Goal: Information Seeking & Learning: Learn about a topic

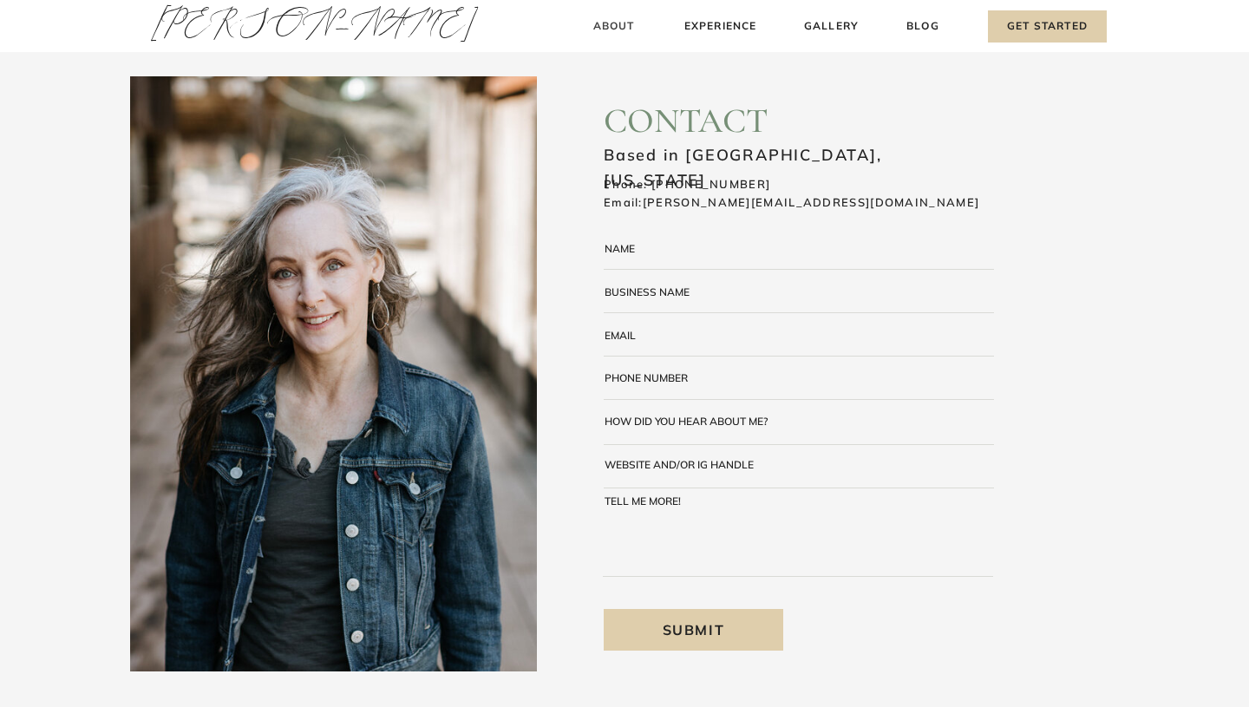
click at [595, 20] on h3 "About" at bounding box center [613, 26] width 51 height 18
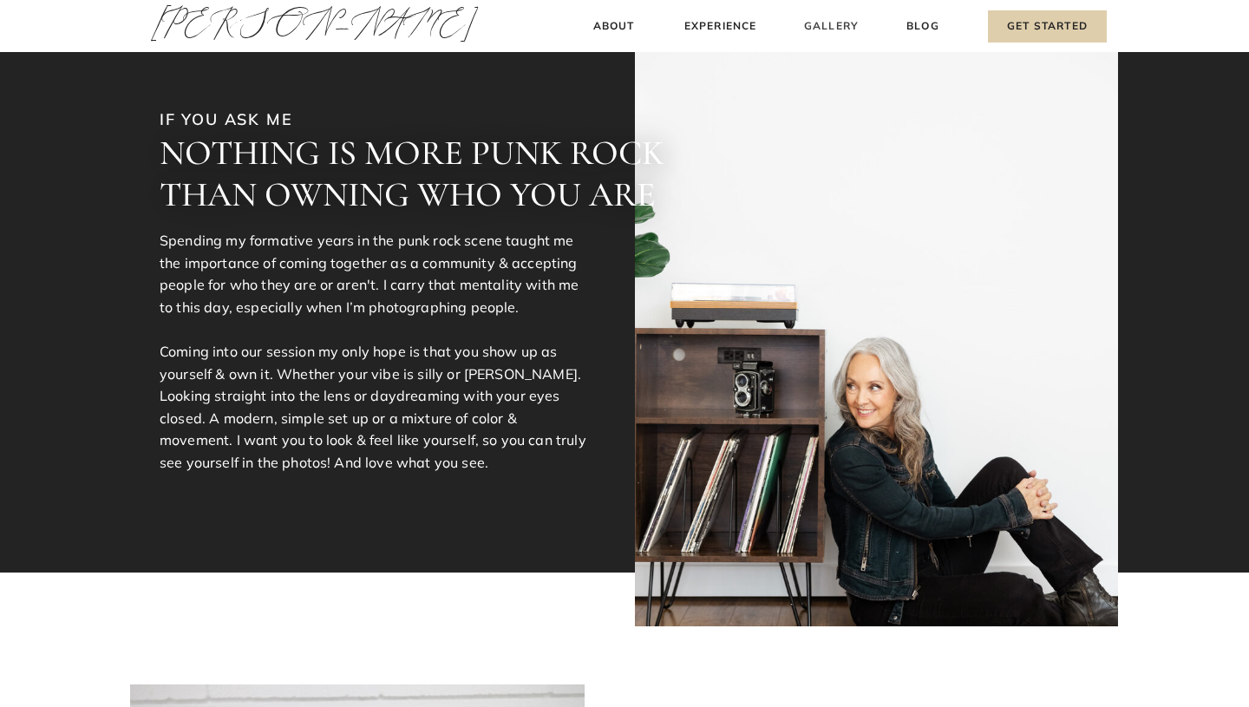
click at [820, 28] on h3 "Gallery" at bounding box center [831, 26] width 58 height 18
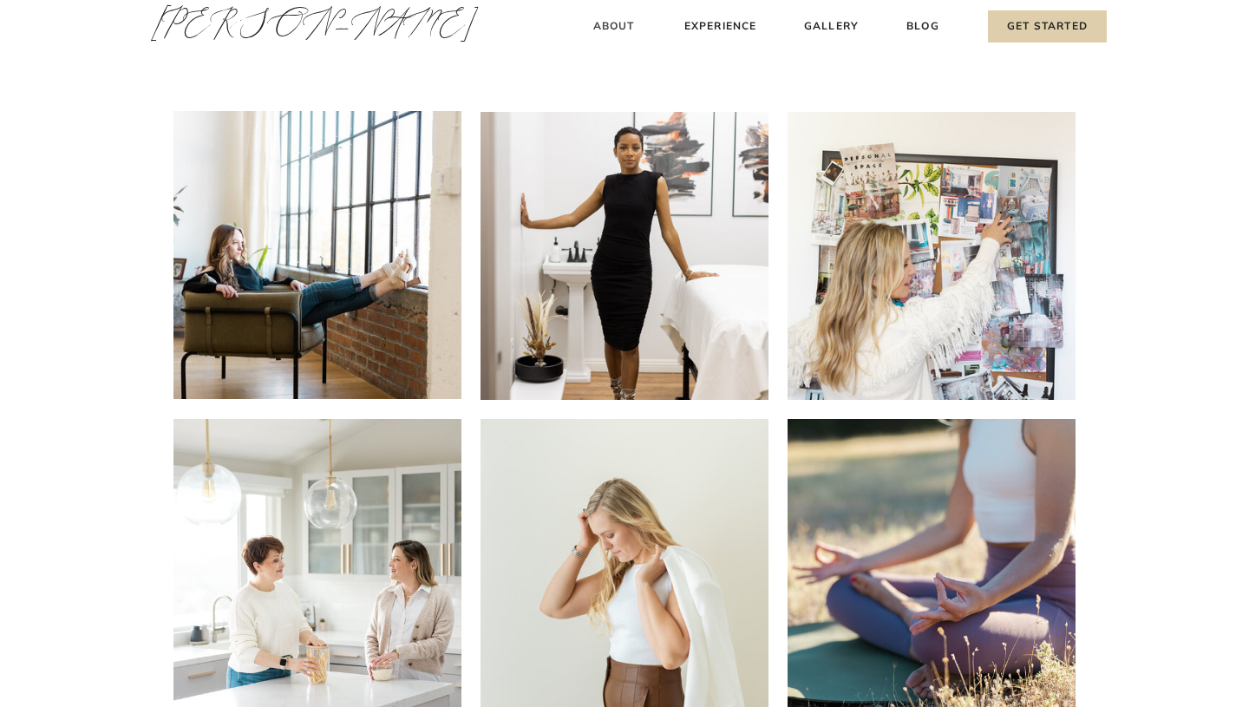
click at [603, 24] on h3 "About" at bounding box center [613, 26] width 51 height 18
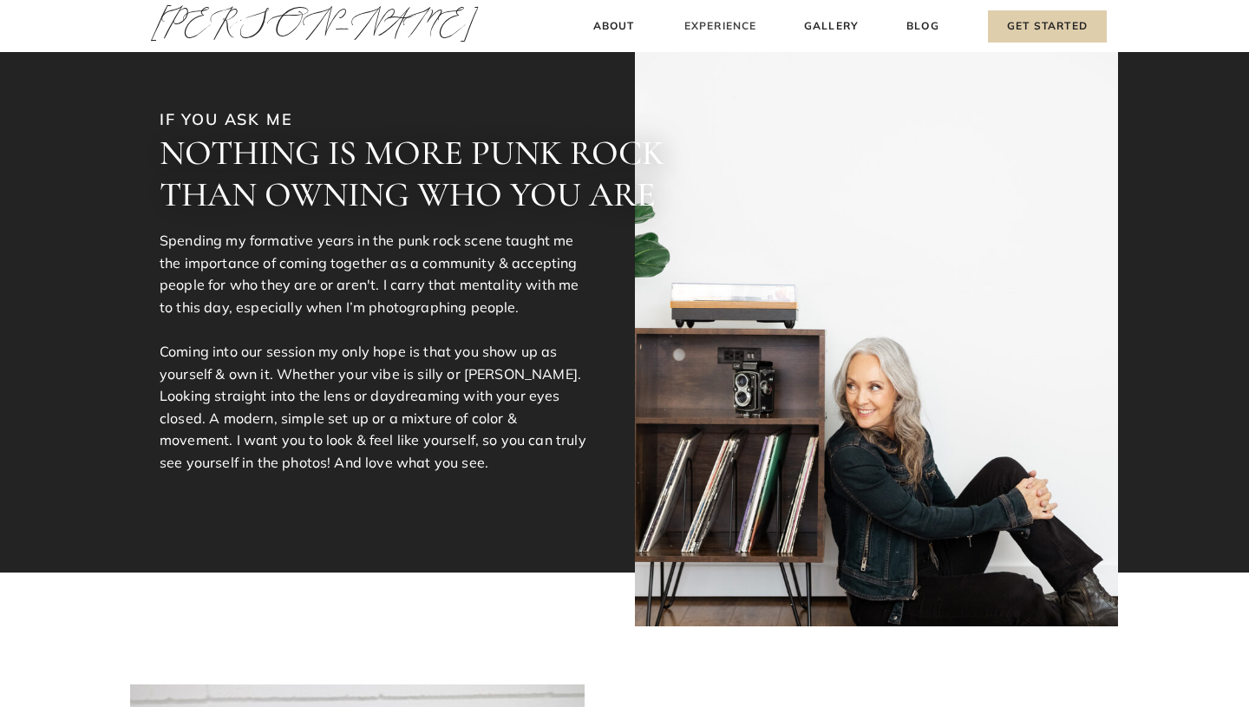
click at [705, 32] on h3 "Experience" at bounding box center [720, 26] width 77 height 18
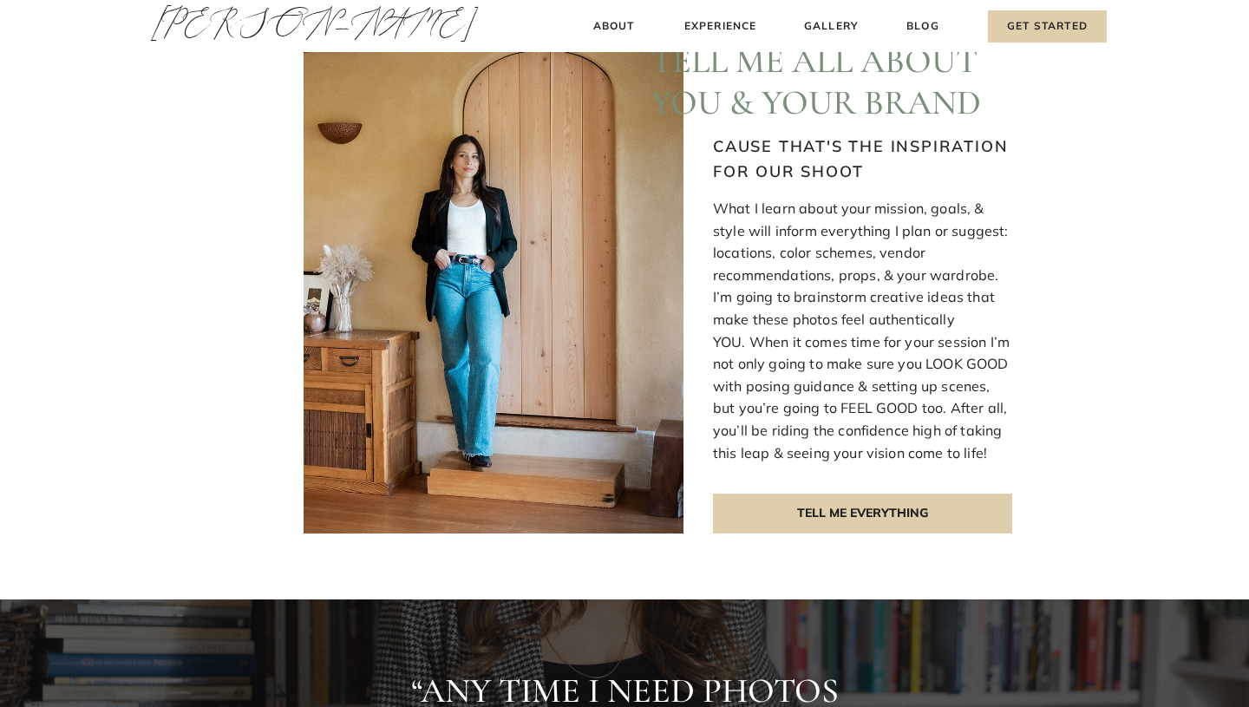
scroll to position [507, 0]
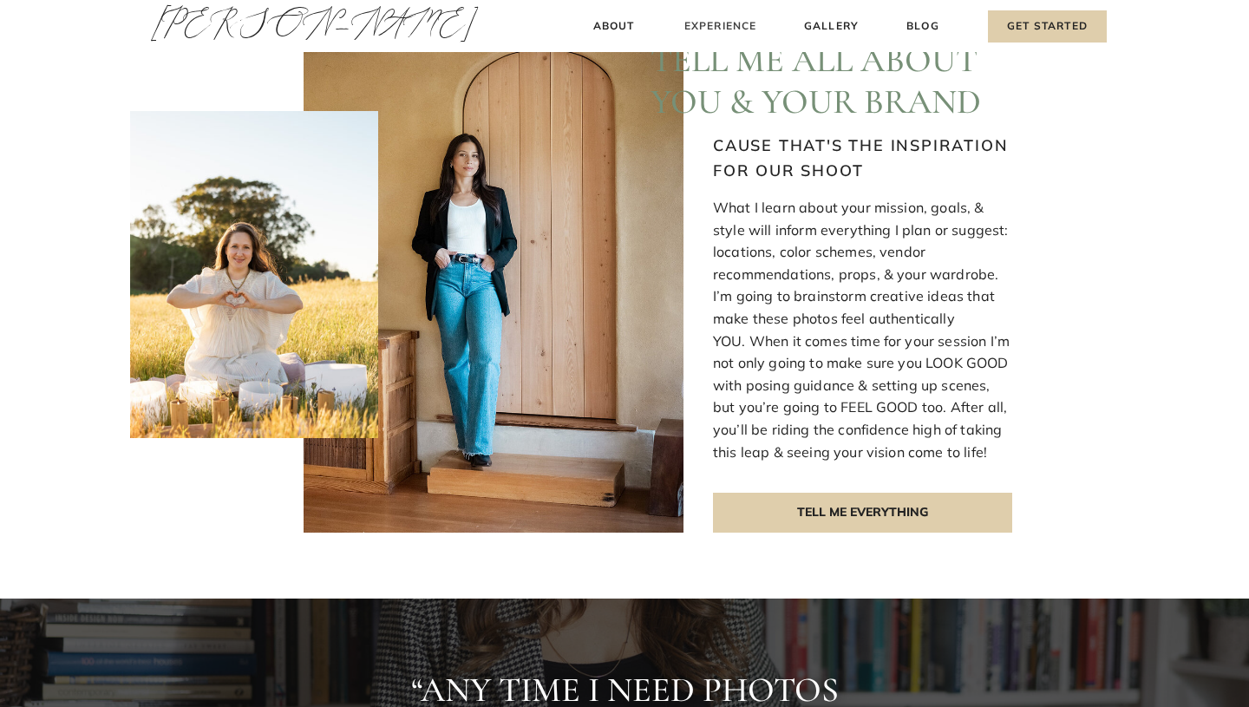
click at [734, 23] on h3 "Experience" at bounding box center [720, 26] width 77 height 18
click at [815, 23] on h3 "Gallery" at bounding box center [831, 26] width 58 height 18
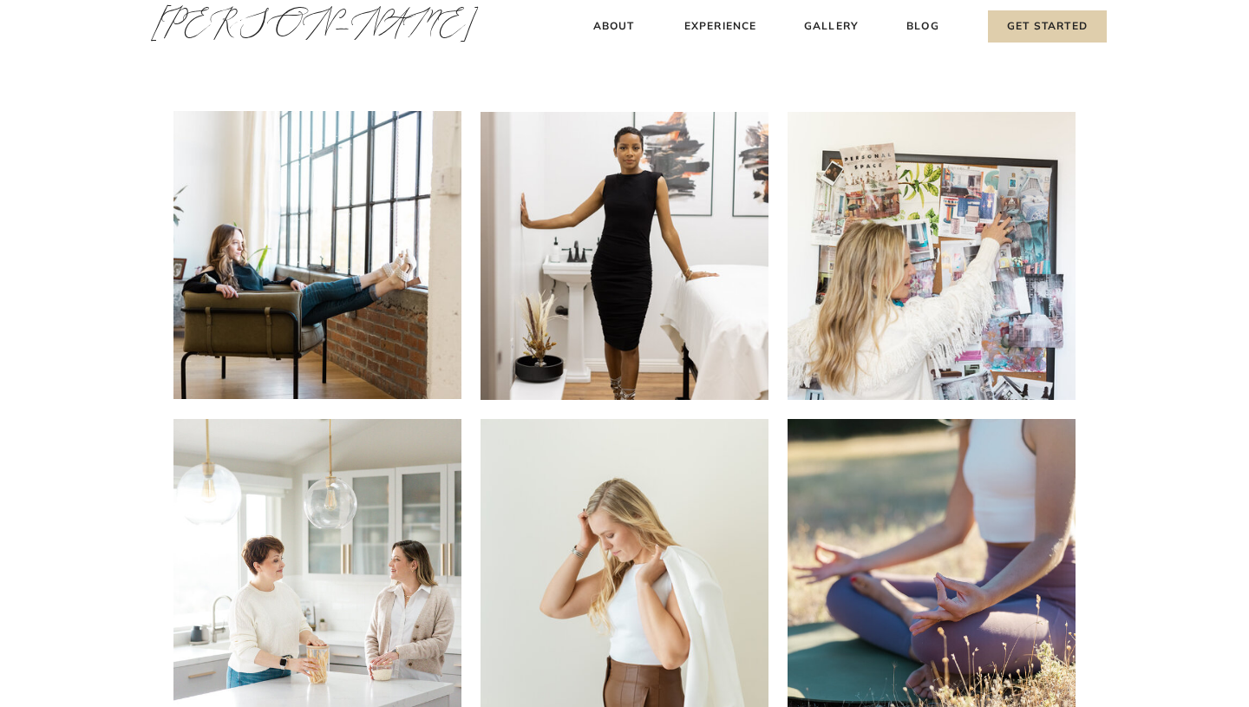
click at [611, 26] on h3 "About" at bounding box center [613, 26] width 51 height 18
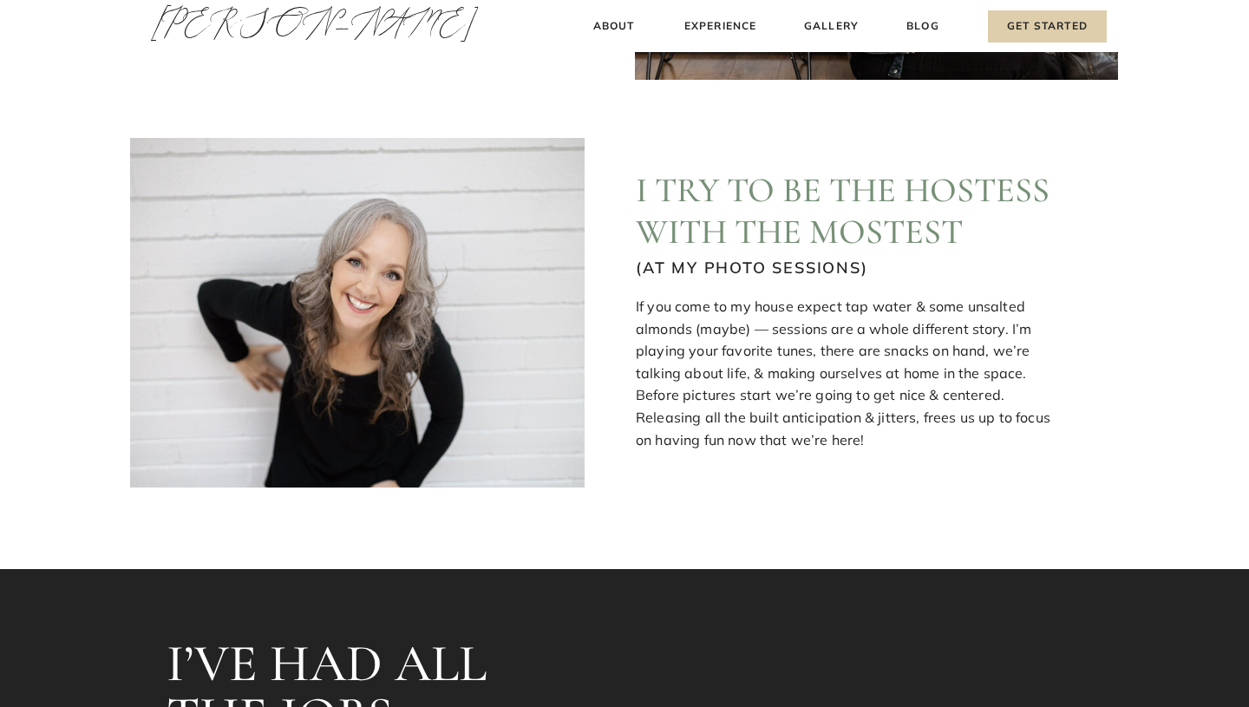
scroll to position [520, 0]
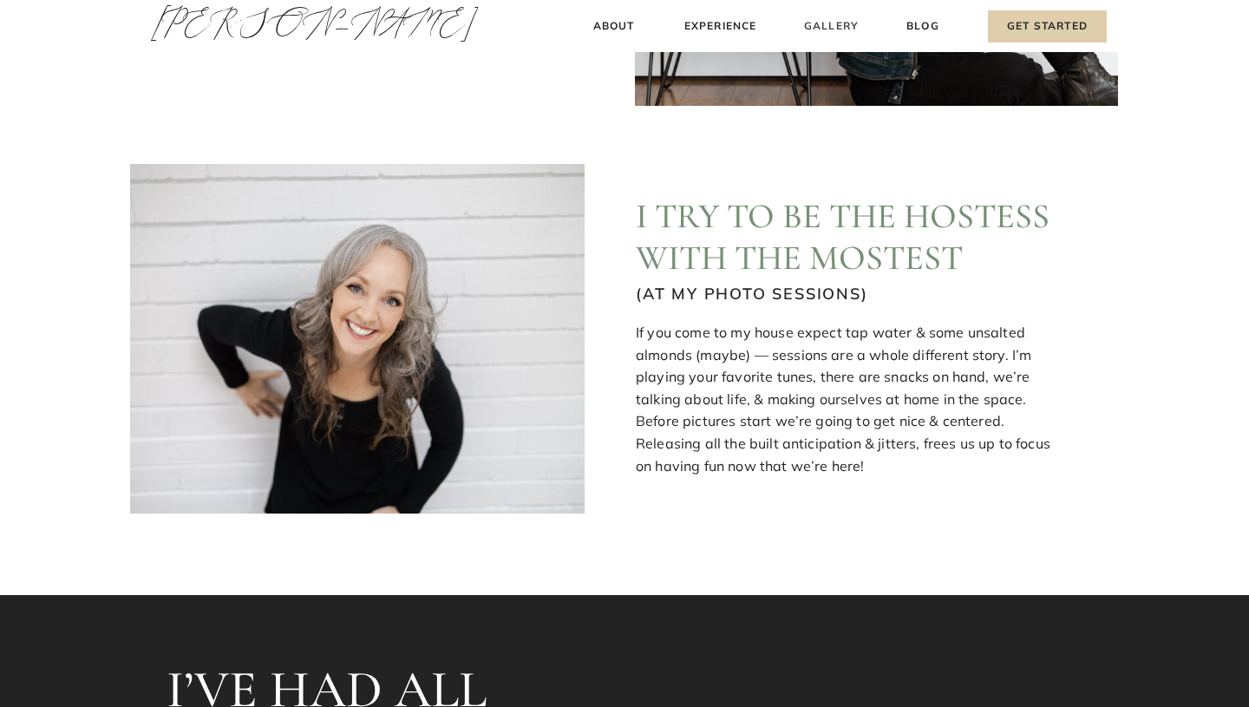
click at [825, 28] on h3 "Gallery" at bounding box center [831, 26] width 58 height 18
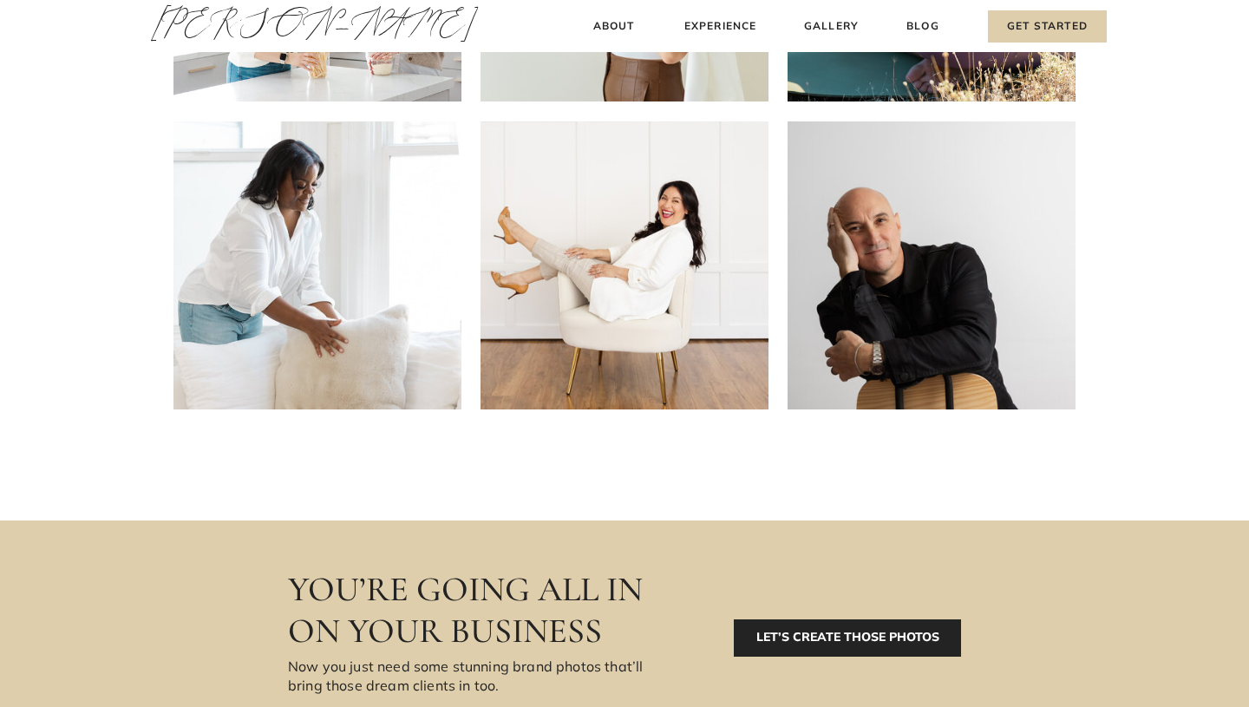
scroll to position [684, 0]
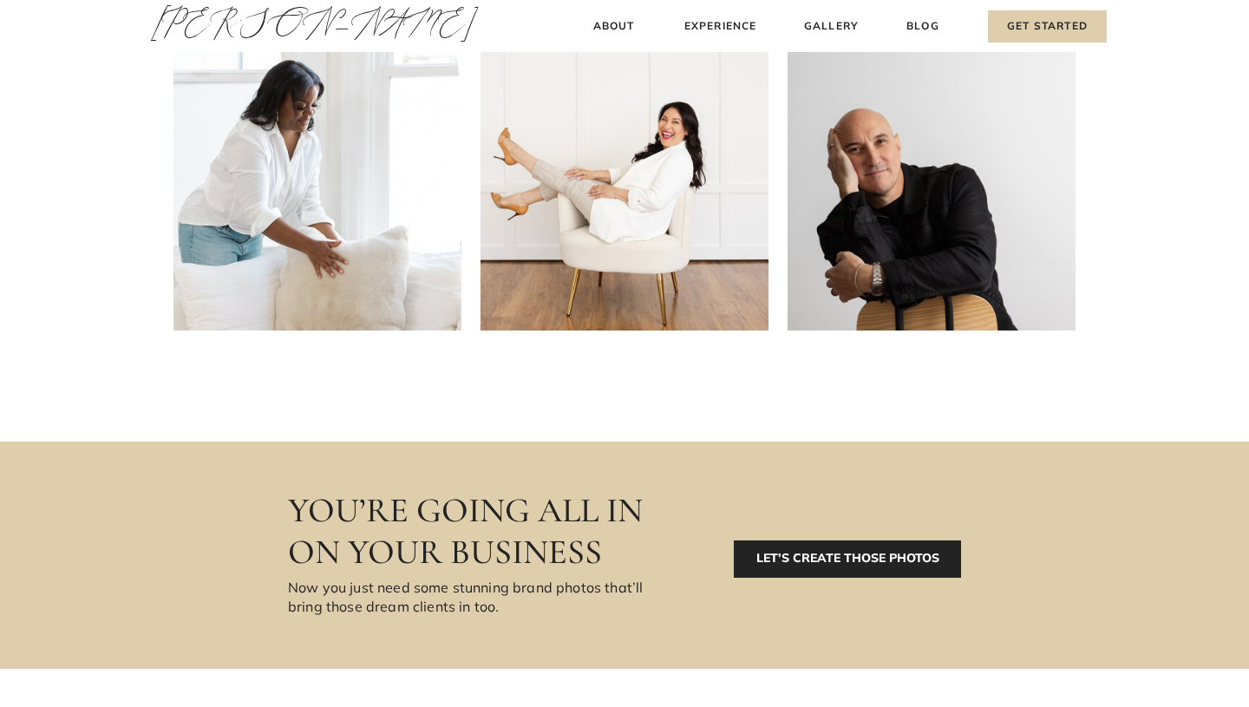
click at [695, 523] on div "Blog About Experience Gallery Get Started Amy Thompson Amy Thompson About Exper…" at bounding box center [624, 180] width 1249 height 1729
click at [764, 572] on p "LET’S CREATE THOSE PHOTOS" at bounding box center [847, 558] width 227 height 37
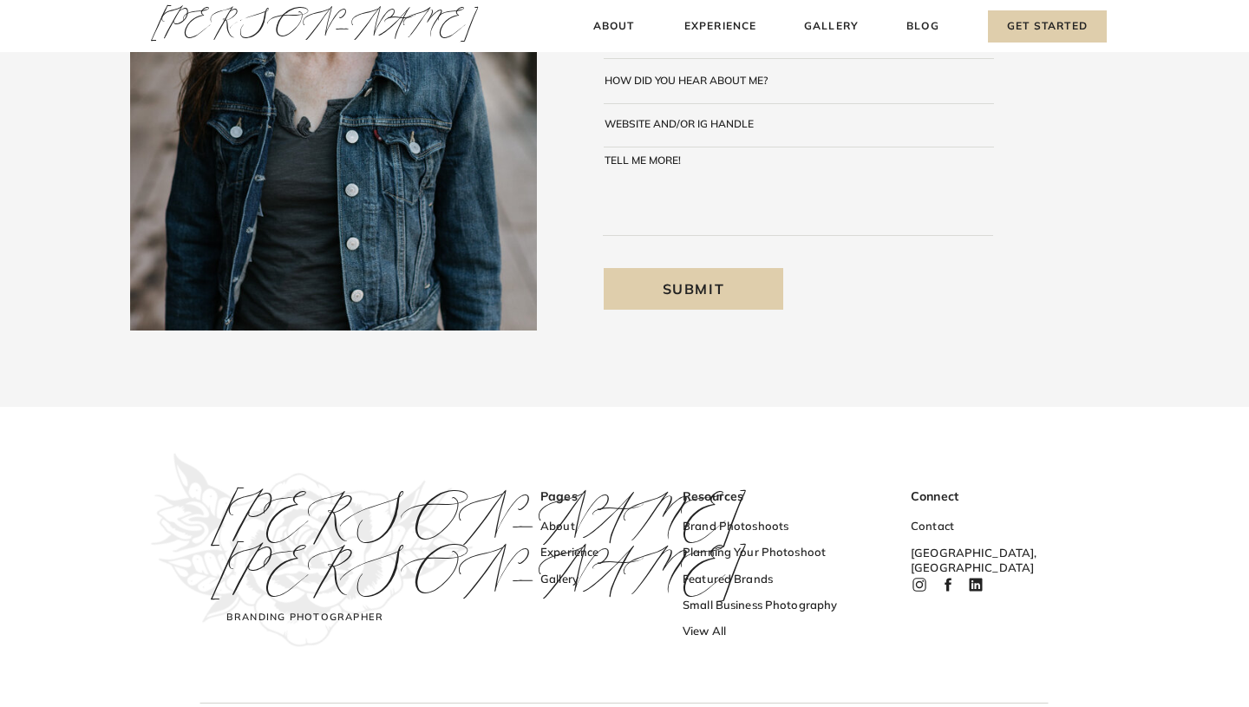
scroll to position [416, 0]
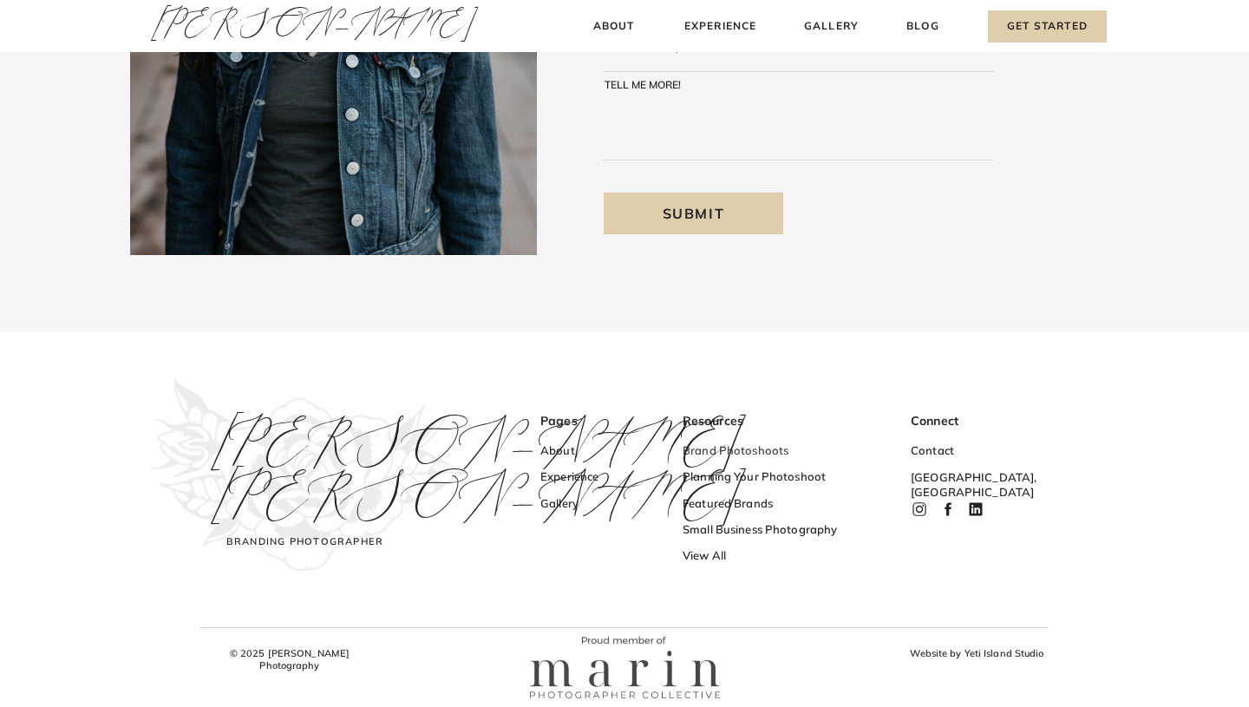
click at [757, 452] on h3 "Brand Photoshoots" at bounding box center [767, 452] width 169 height 18
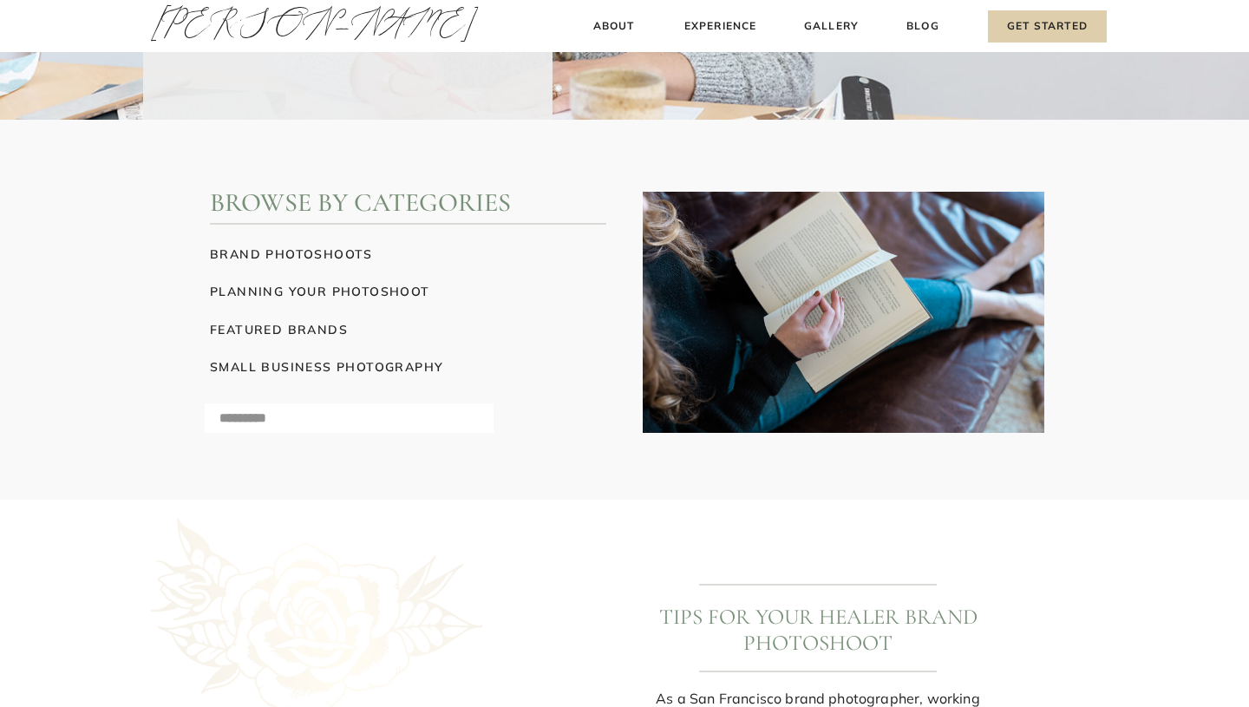
scroll to position [503, 0]
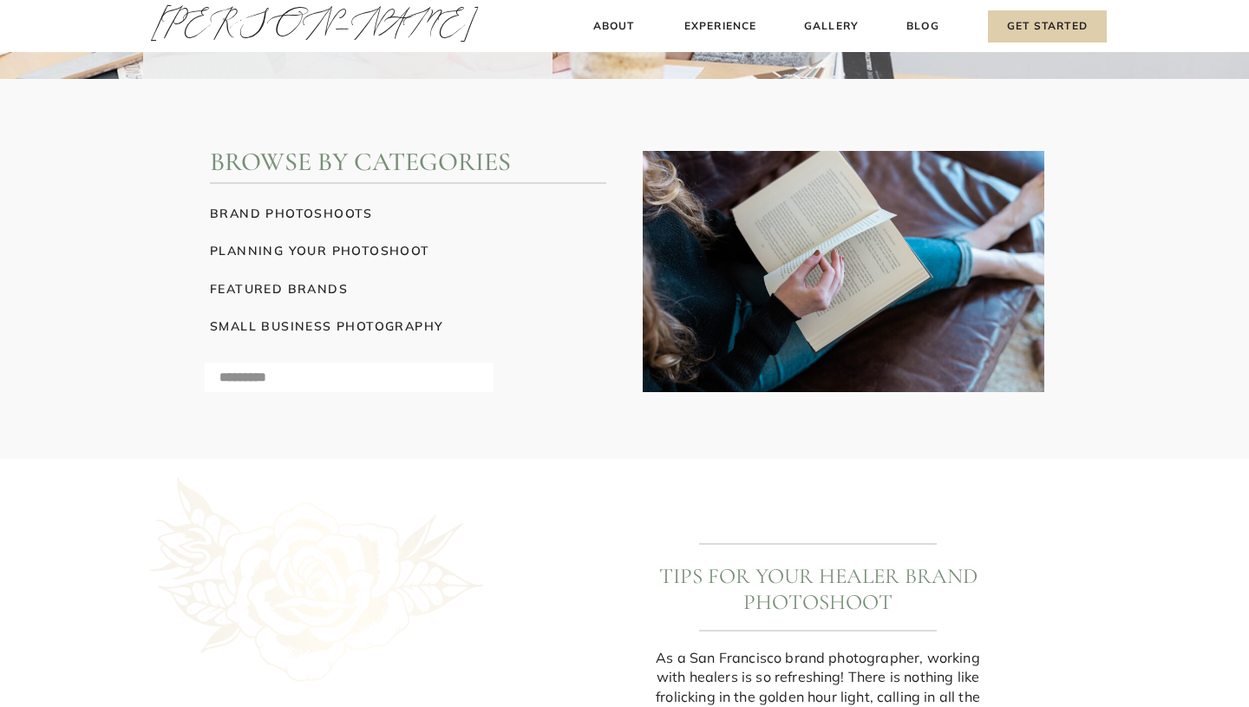
click at [382, 326] on h3 "small business photography" at bounding box center [359, 326] width 298 height 18
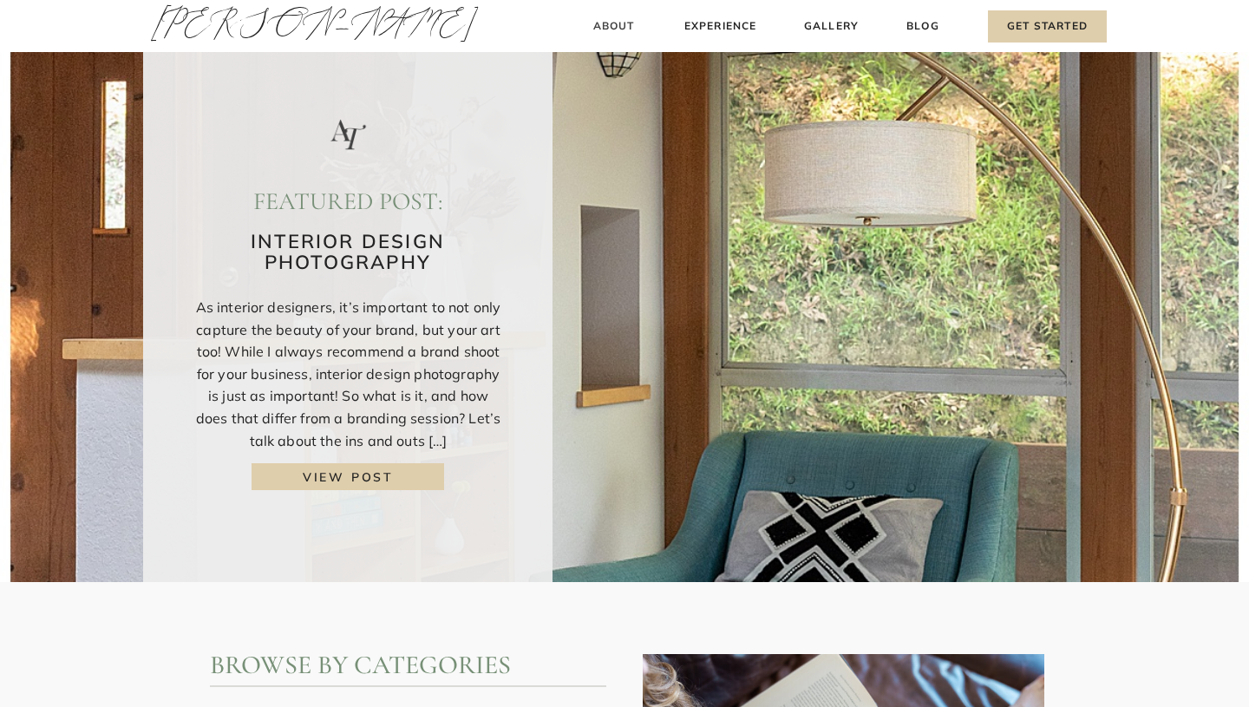
click at [622, 28] on h3 "About" at bounding box center [613, 26] width 51 height 18
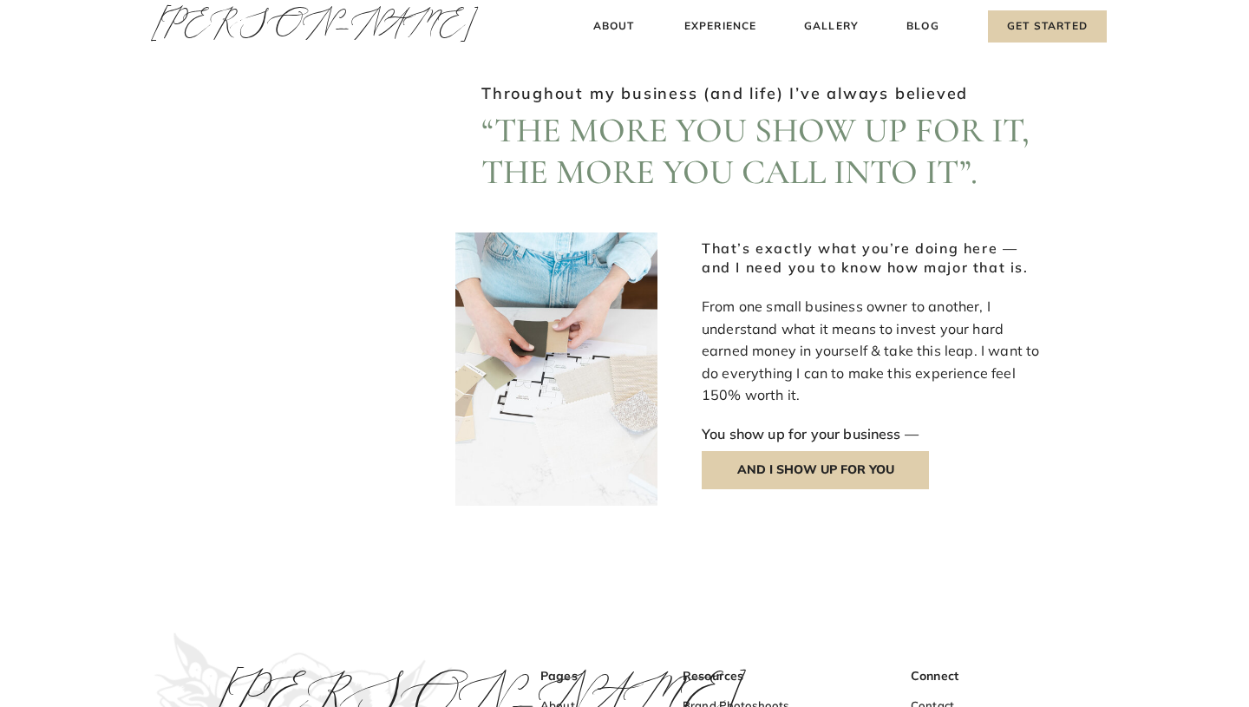
scroll to position [1804, 0]
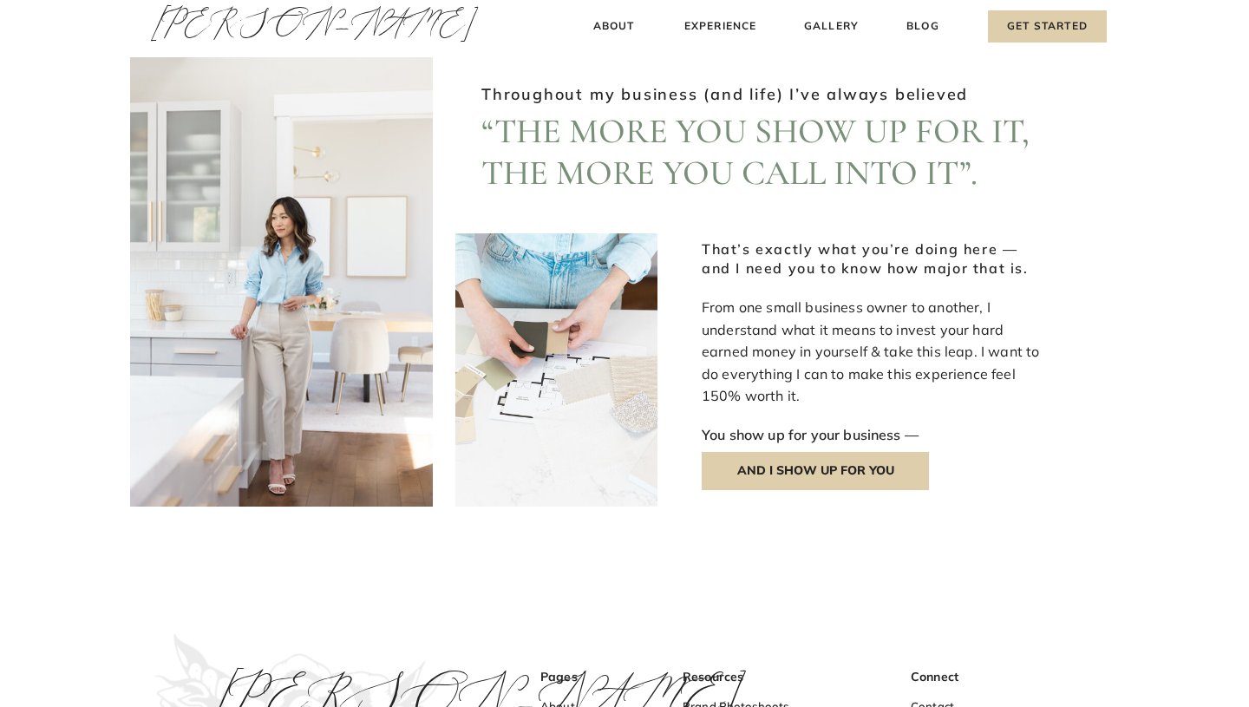
click at [796, 483] on p "AND I SHOW UP FOR YOU" at bounding box center [815, 471] width 227 height 38
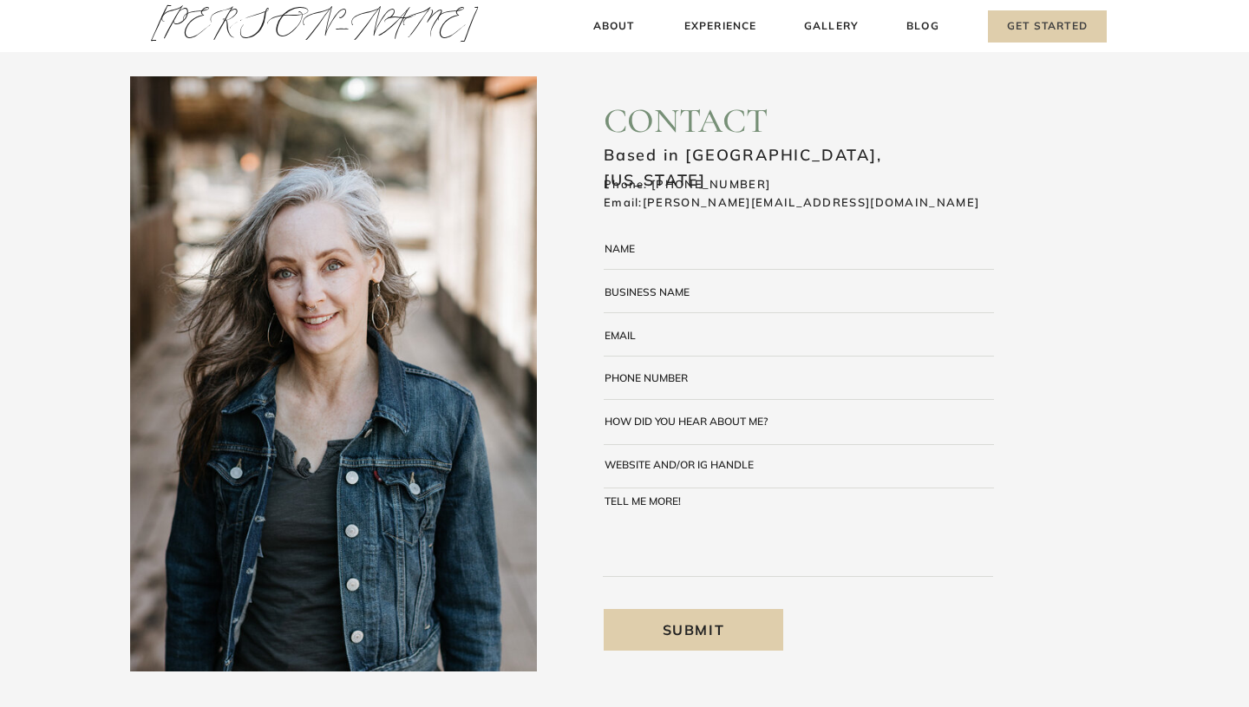
click at [1058, 18] on h3 "Get Started" at bounding box center [1047, 26] width 119 height 32
click at [1020, 24] on h3 "Get Started" at bounding box center [1047, 26] width 119 height 32
click at [734, 29] on h3 "Experience" at bounding box center [720, 26] width 77 height 18
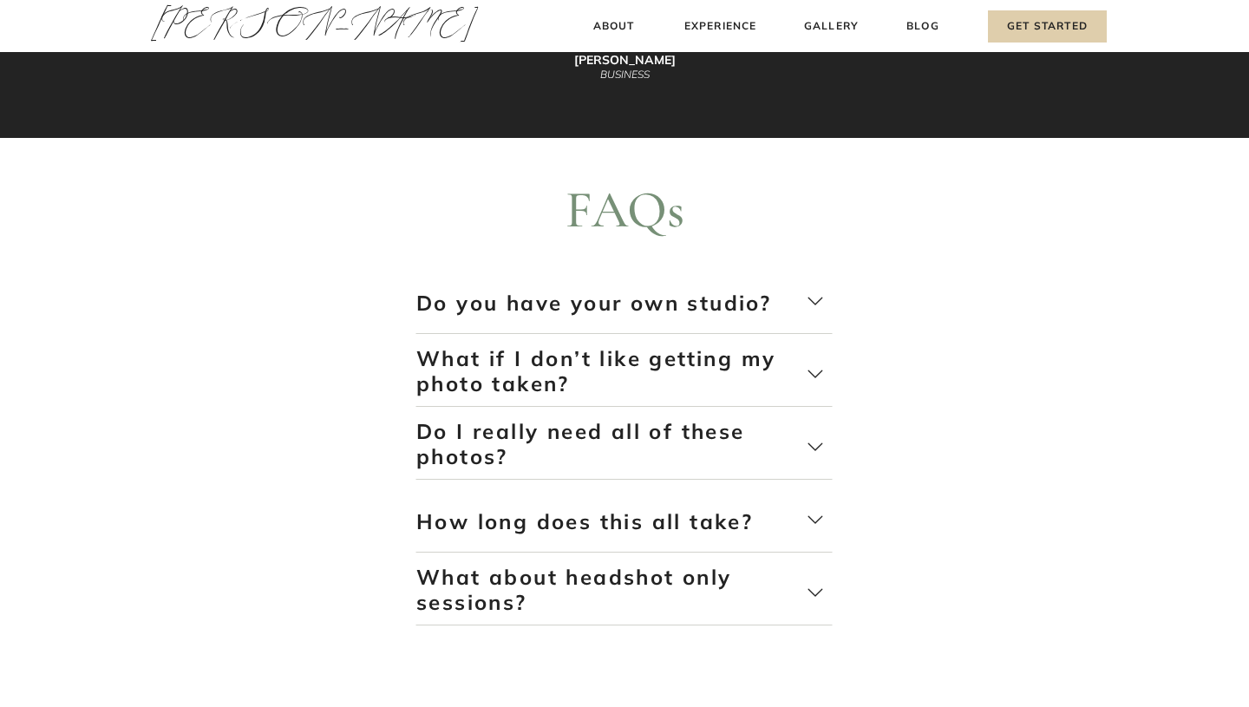
scroll to position [3666, 0]
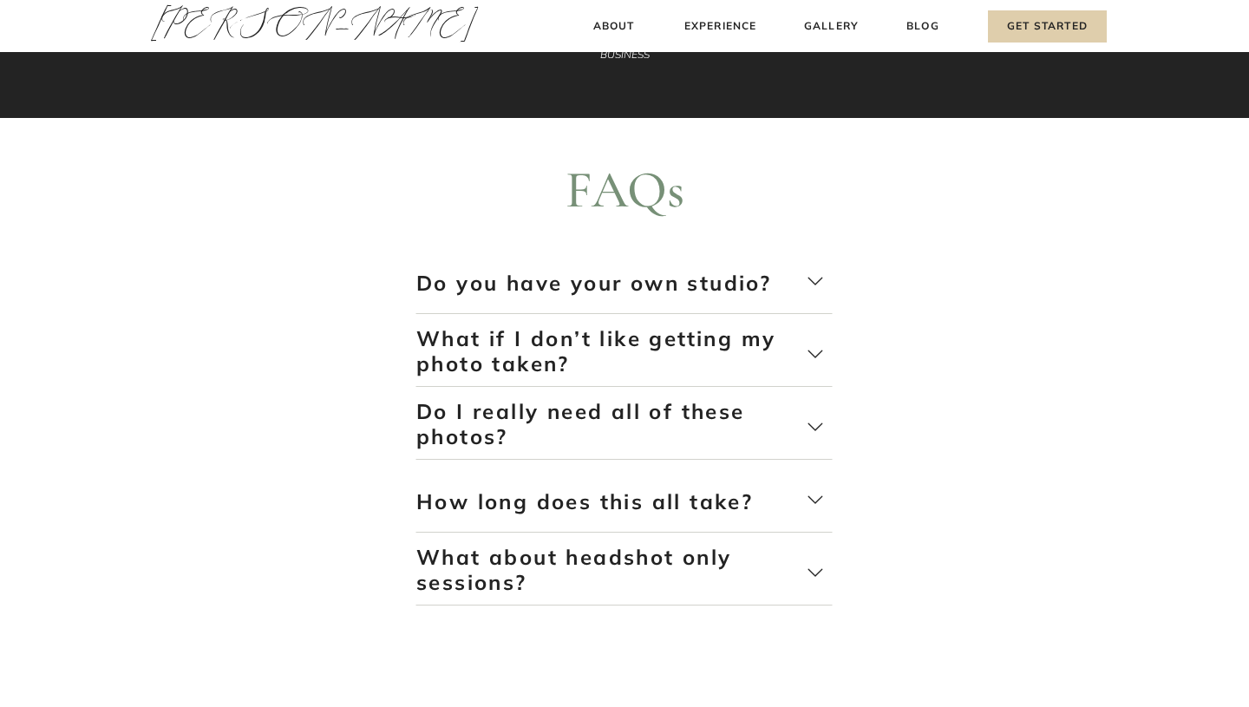
click at [608, 281] on p "Do you have your own studio?" at bounding box center [611, 296] width 390 height 51
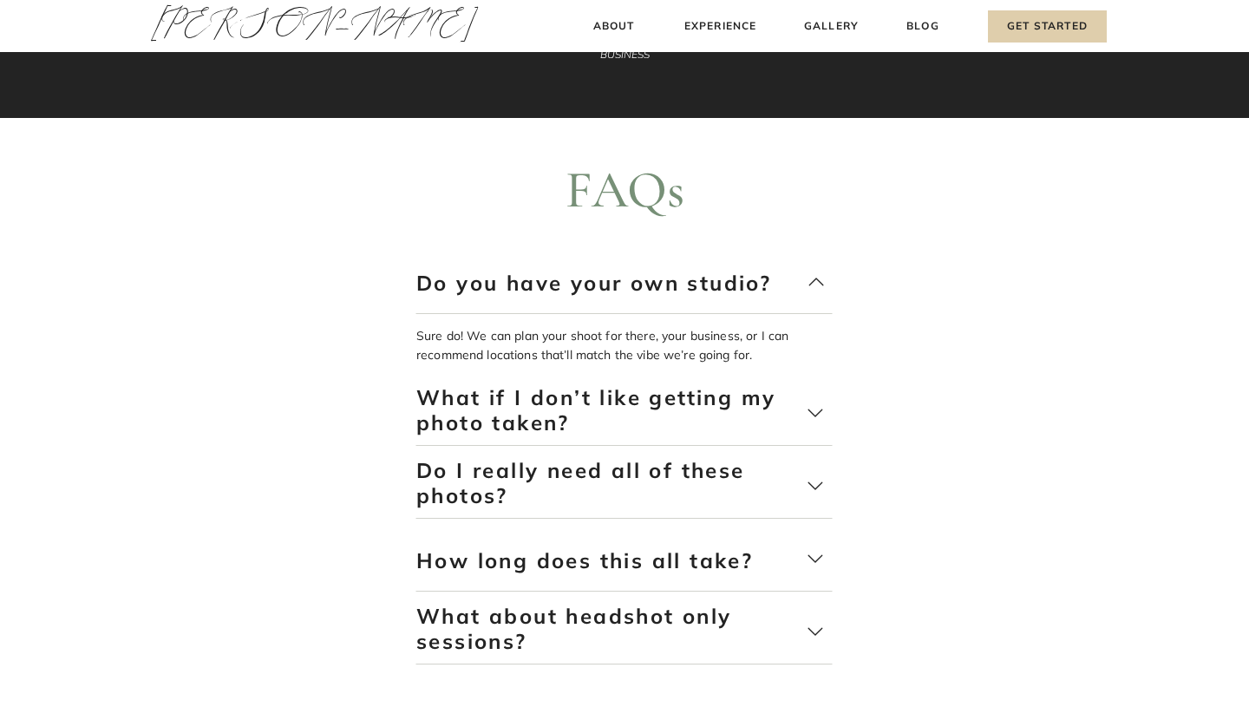
click at [550, 429] on p "What if I don’t like getting my photo taken?" at bounding box center [611, 410] width 390 height 51
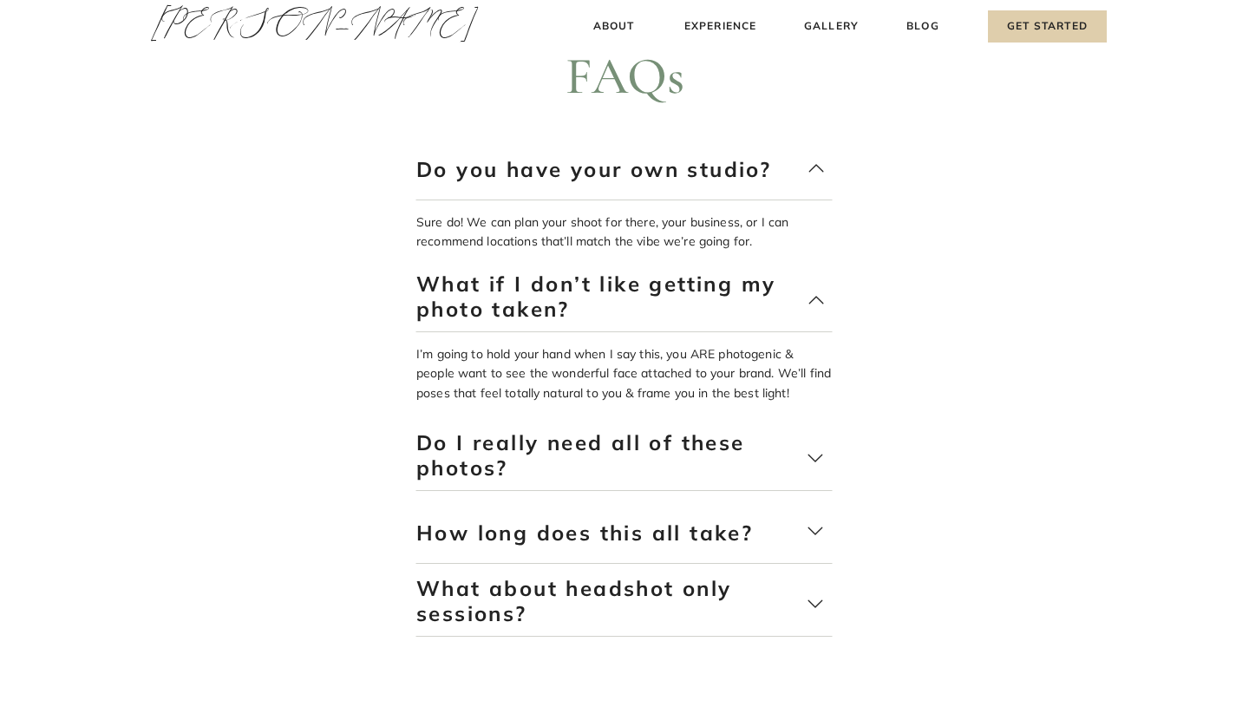
scroll to position [3788, 0]
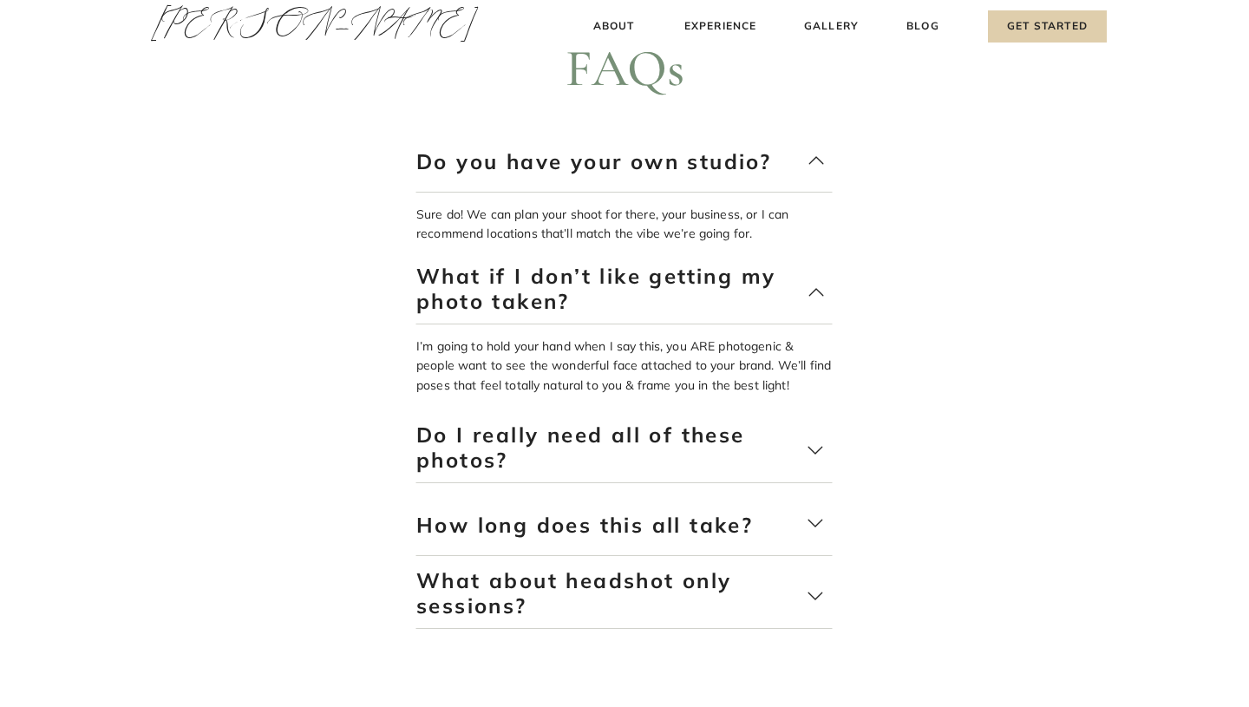
click at [543, 447] on p "Do I really need all of these photos?" at bounding box center [611, 447] width 390 height 51
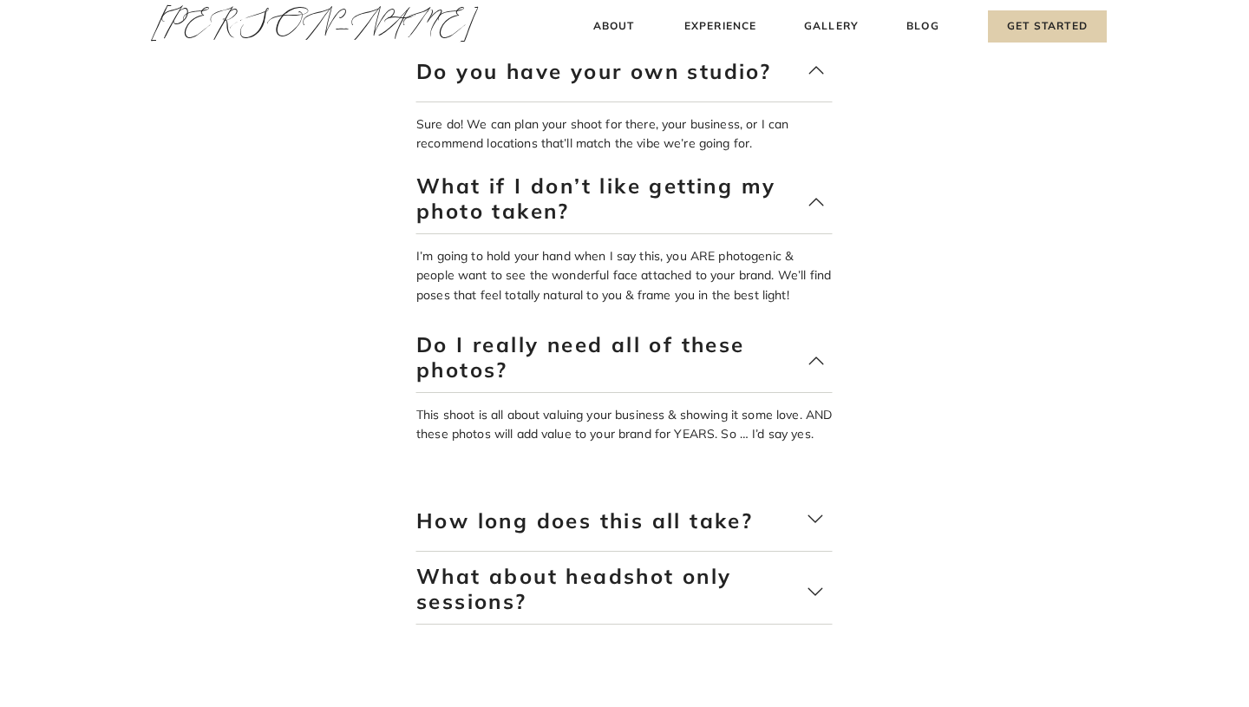
scroll to position [3898, 0]
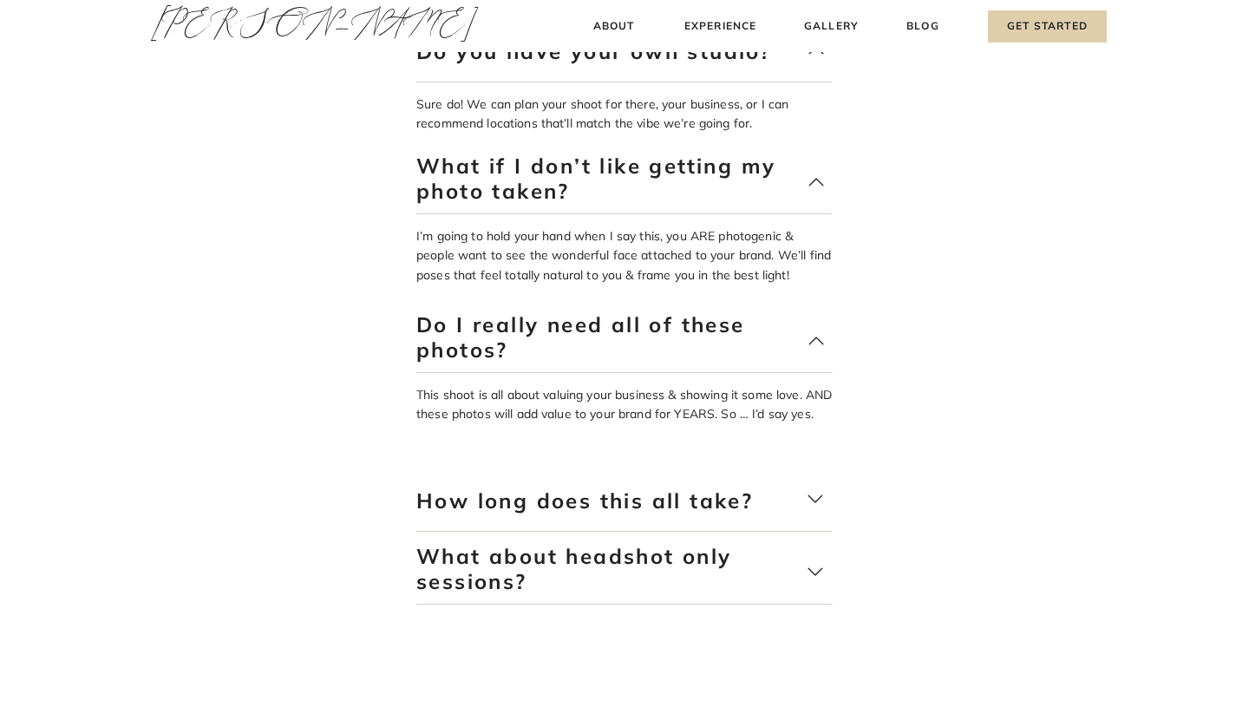
click at [530, 499] on p "How long does this all take?" at bounding box center [611, 513] width 390 height 51
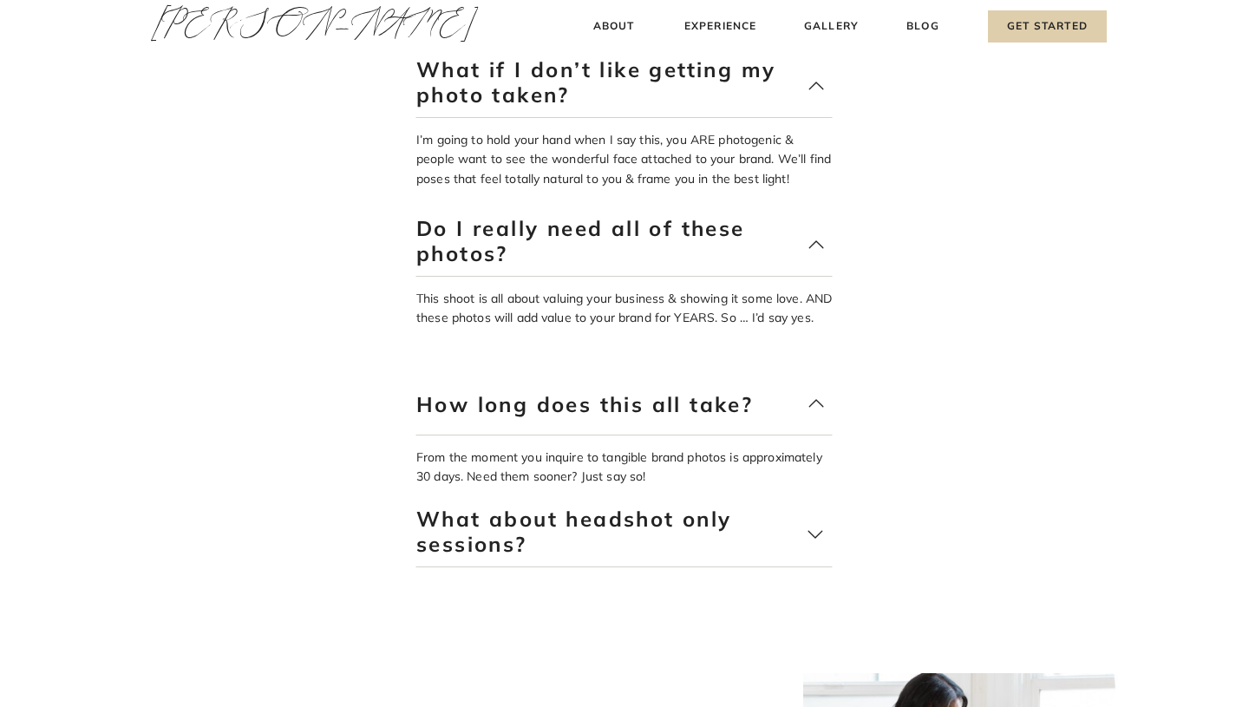
scroll to position [3997, 0]
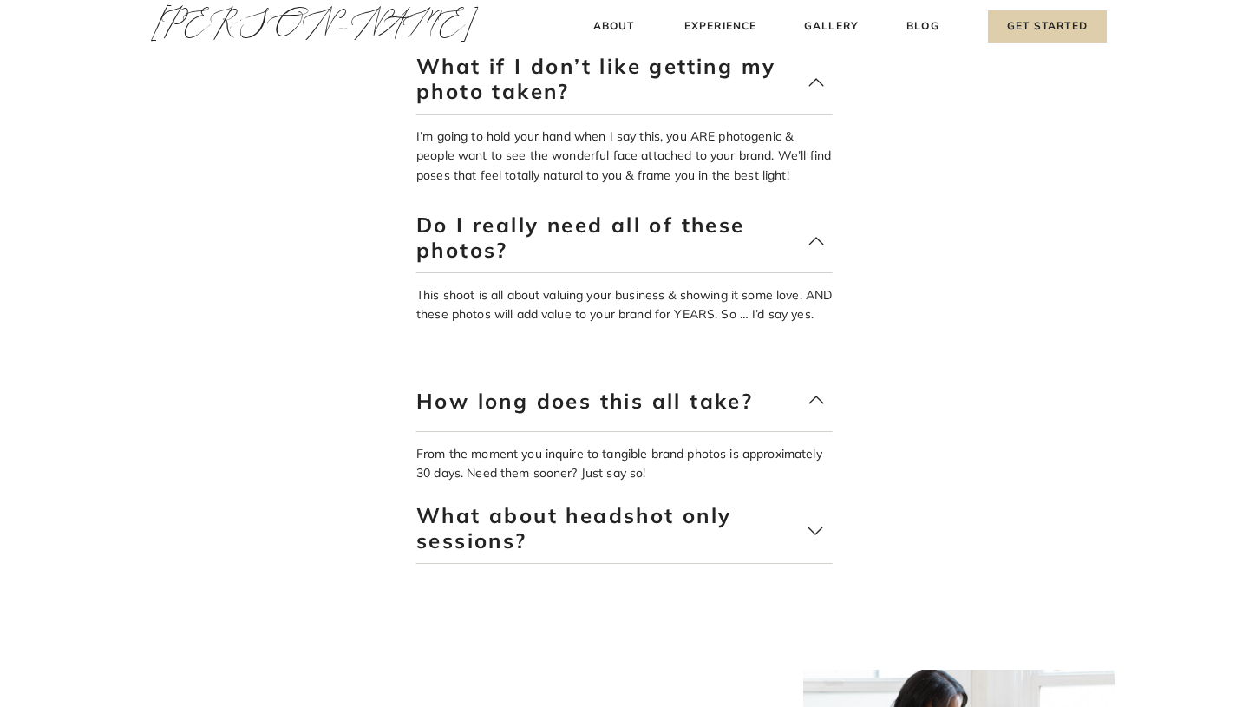
click at [526, 520] on p "What about headshot only sessions?" at bounding box center [611, 528] width 390 height 51
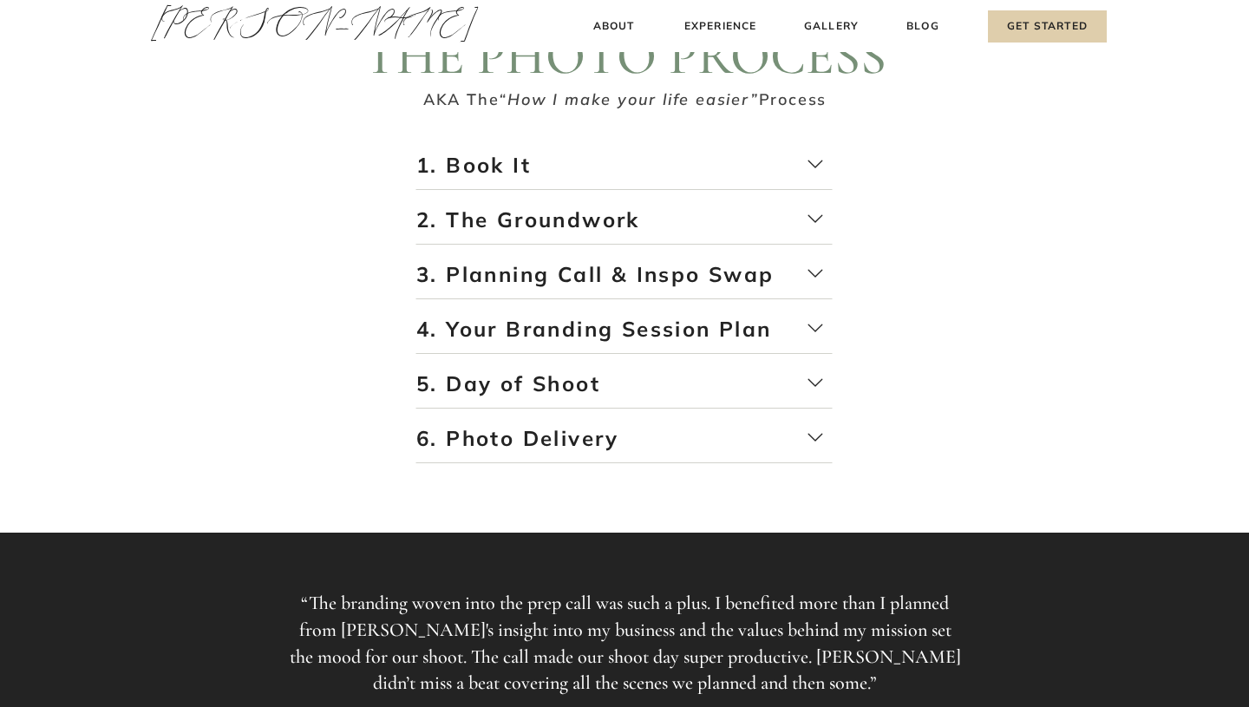
scroll to position [2973, 0]
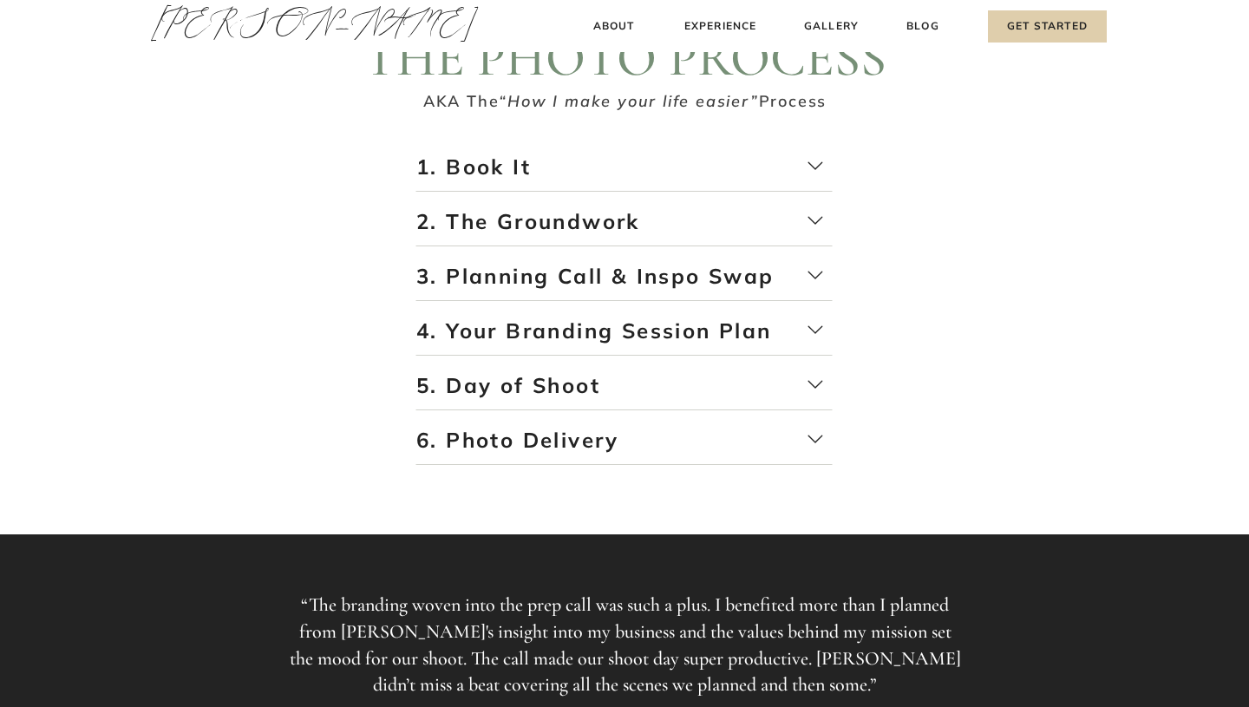
click at [582, 386] on p "5. Day of Shoot" at bounding box center [624, 391] width 416 height 40
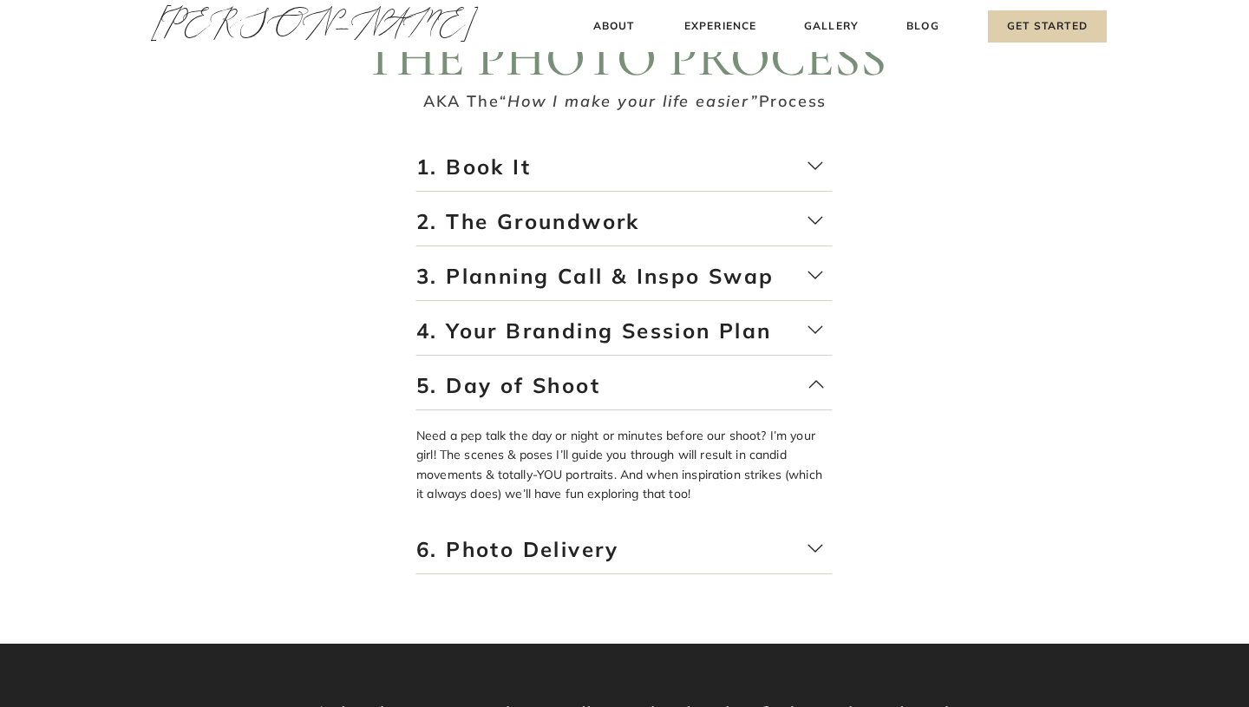
click at [613, 346] on p "4. Your Branding Session Plan" at bounding box center [624, 337] width 416 height 40
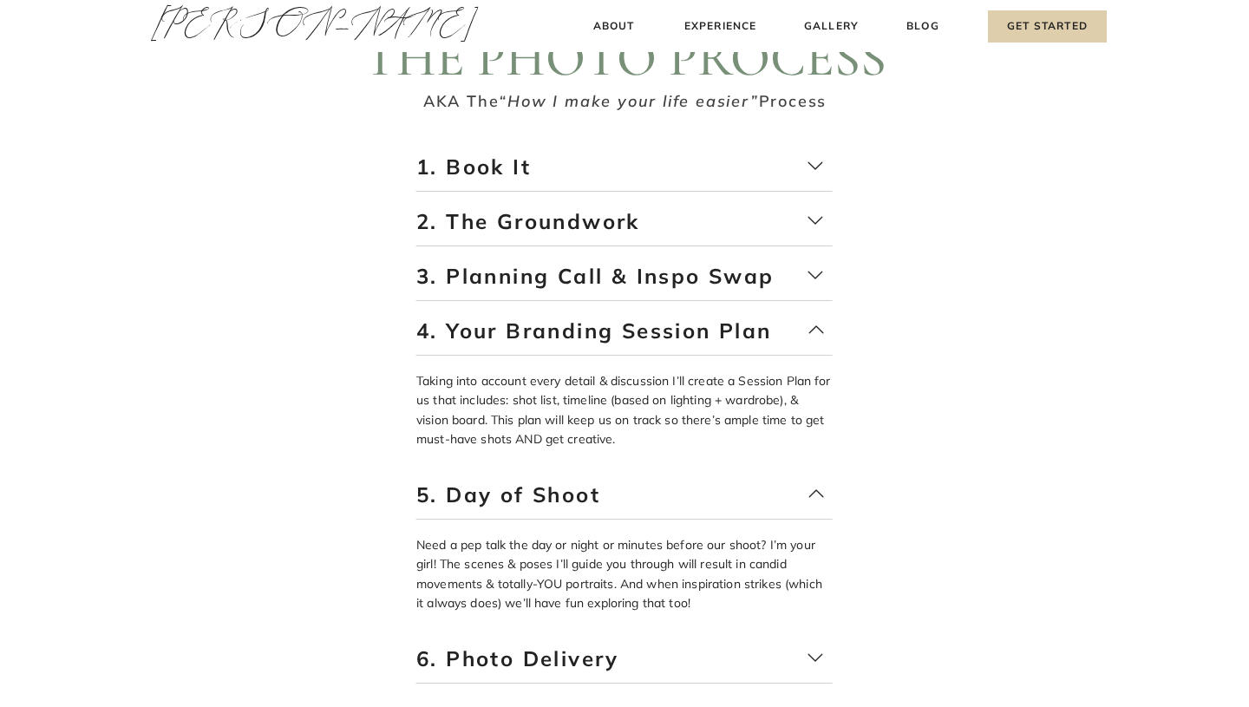
click at [644, 280] on p "3. Planning Call & Inspo Swap" at bounding box center [624, 282] width 416 height 40
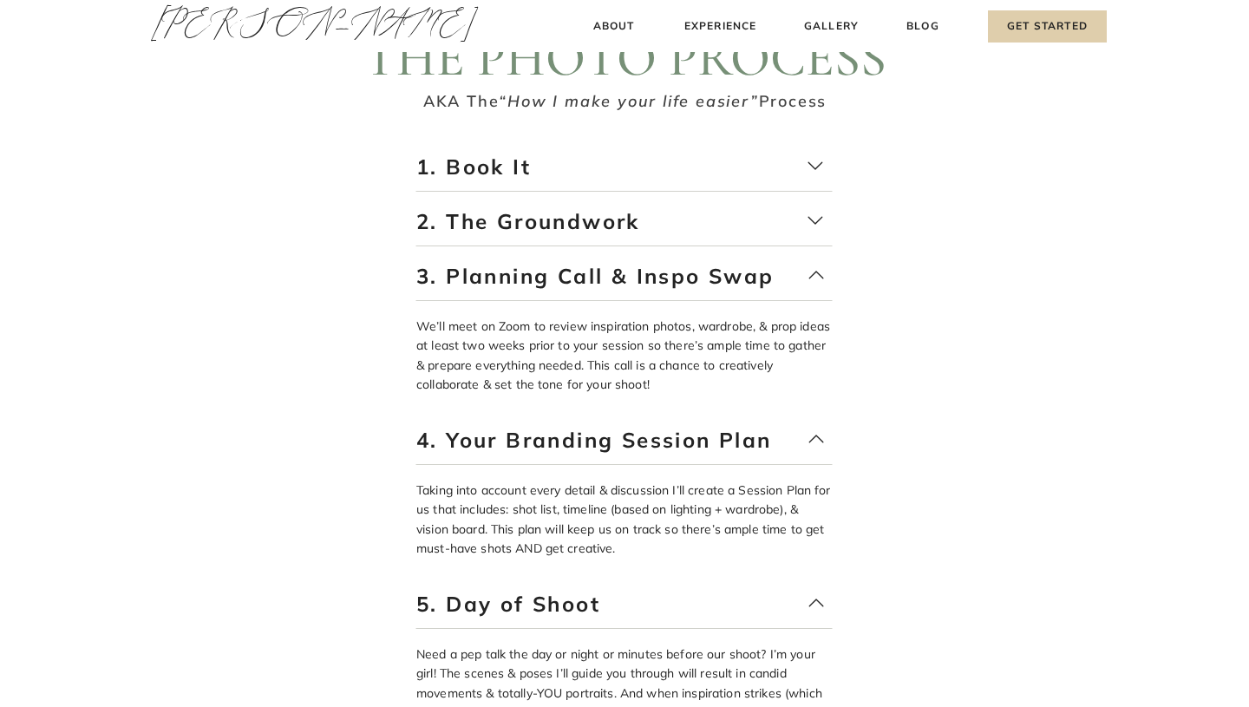
click at [670, 229] on p "2. The Groundwork" at bounding box center [624, 227] width 416 height 40
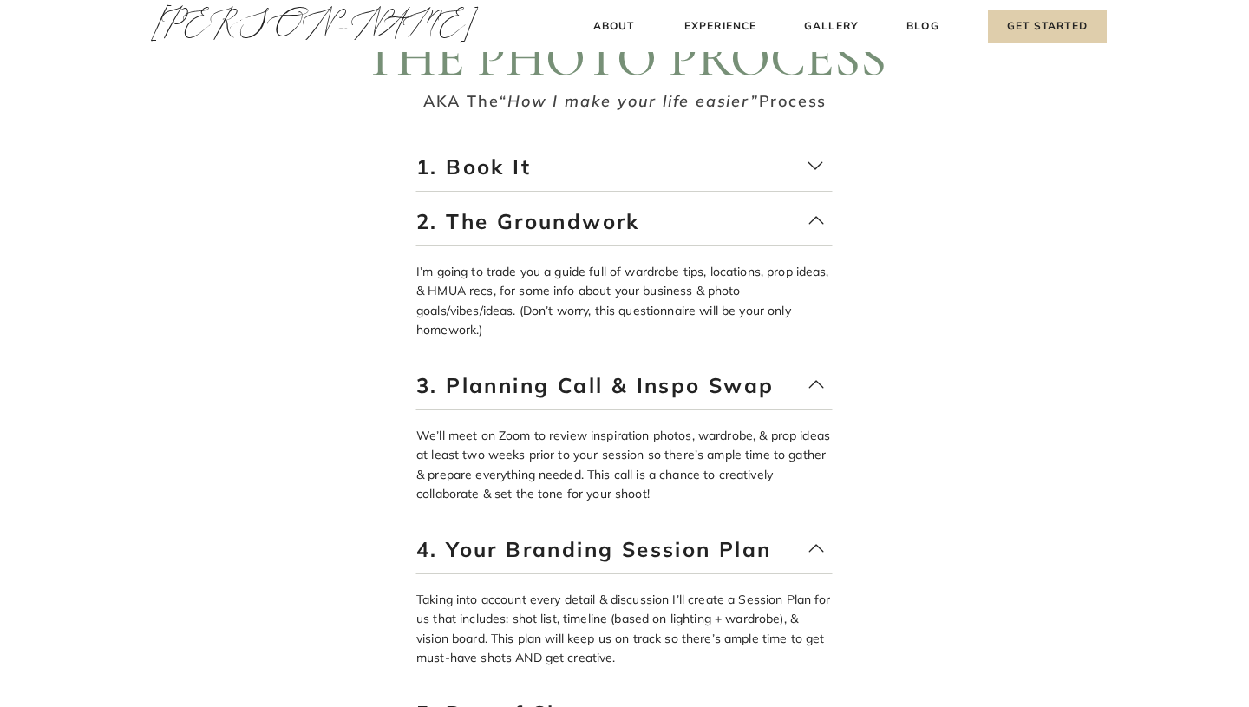
click at [696, 170] on p "1. Book It" at bounding box center [624, 173] width 416 height 40
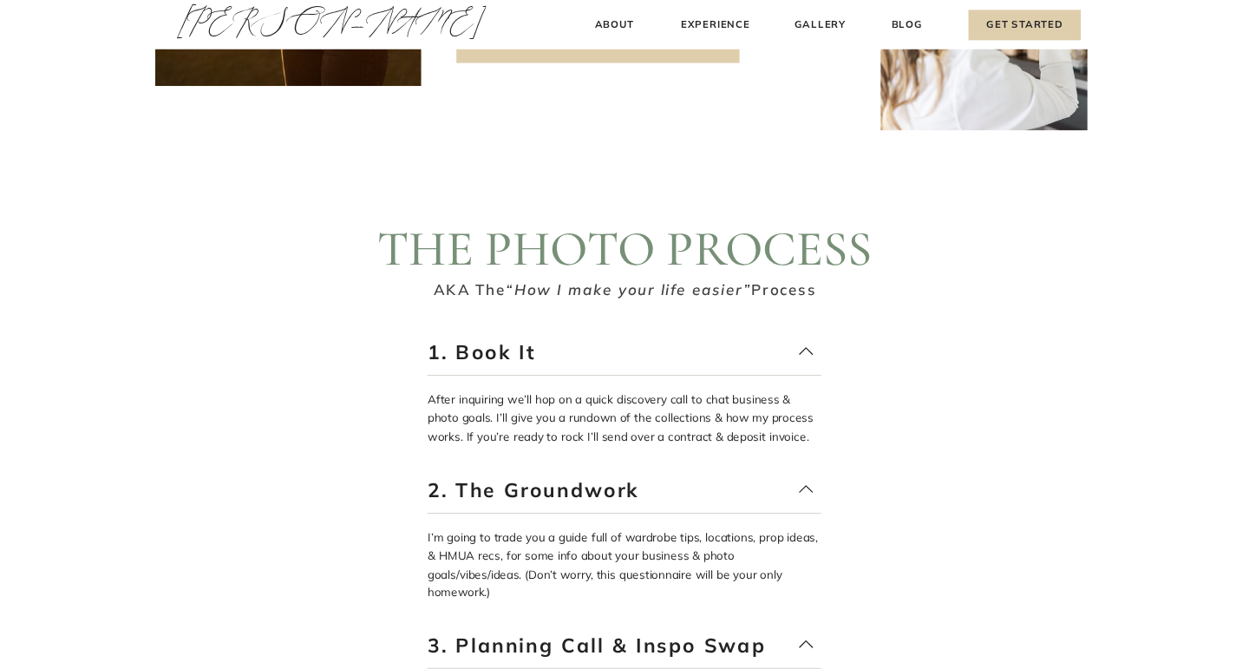
scroll to position [2748, 0]
